Goal: Find contact information: Find contact information

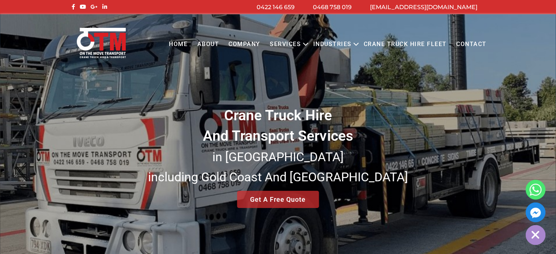
click at [388, 45] on link "Crane Truck Hire Fleet" at bounding box center [404, 44] width 92 height 20
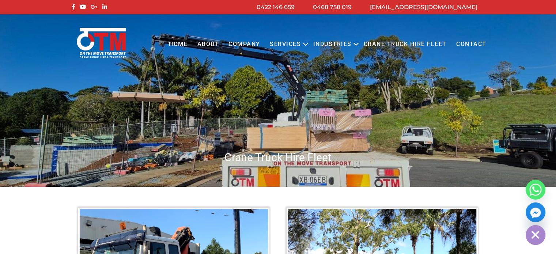
click at [468, 44] on link "Contact" at bounding box center [471, 44] width 40 height 20
